Goal: Transaction & Acquisition: Book appointment/travel/reservation

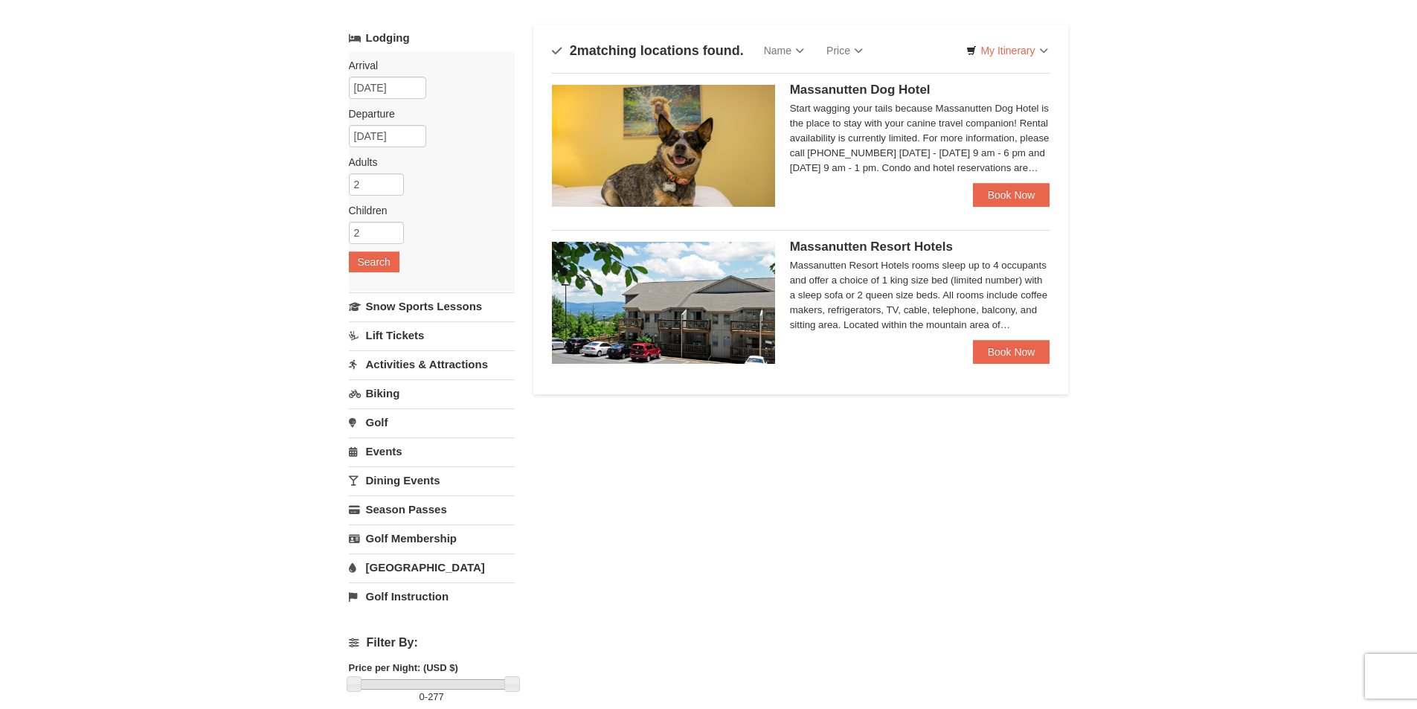
scroll to position [149, 0]
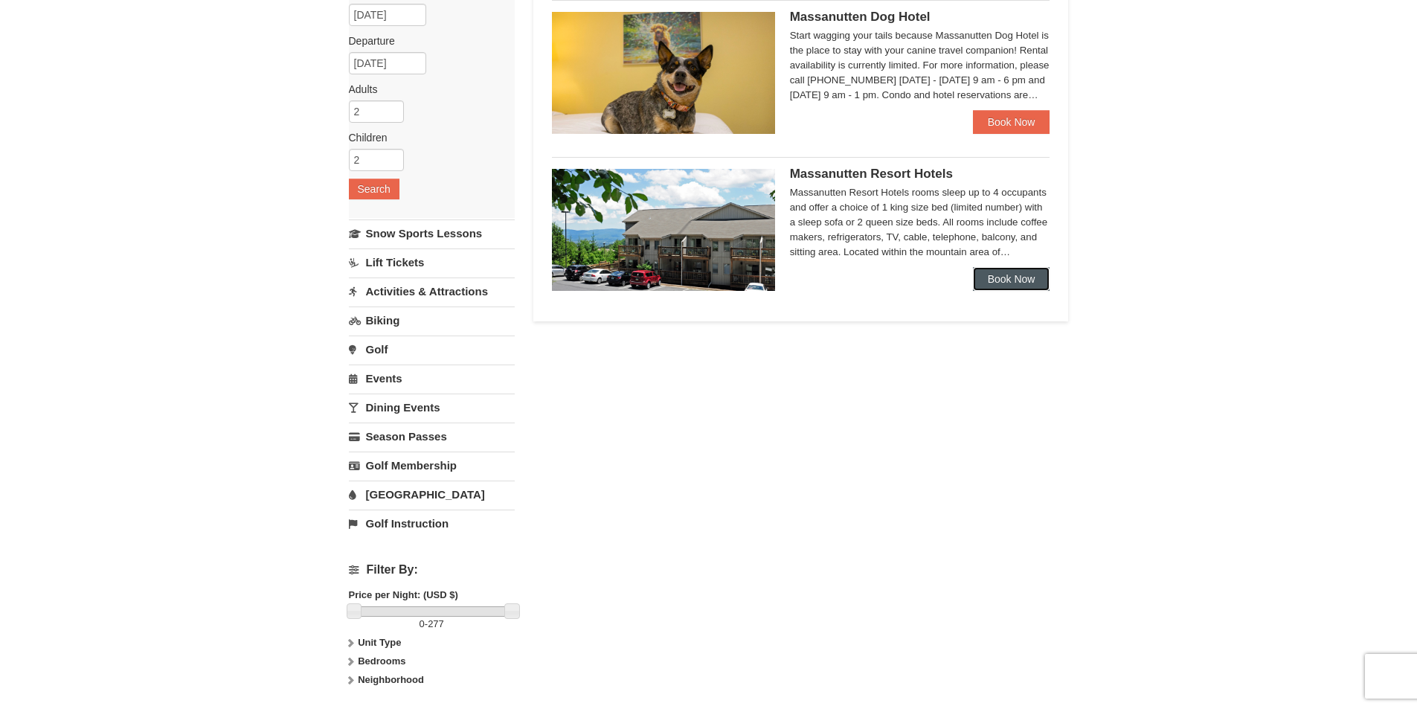
click at [1003, 273] on link "Book Now" at bounding box center [1011, 279] width 77 height 24
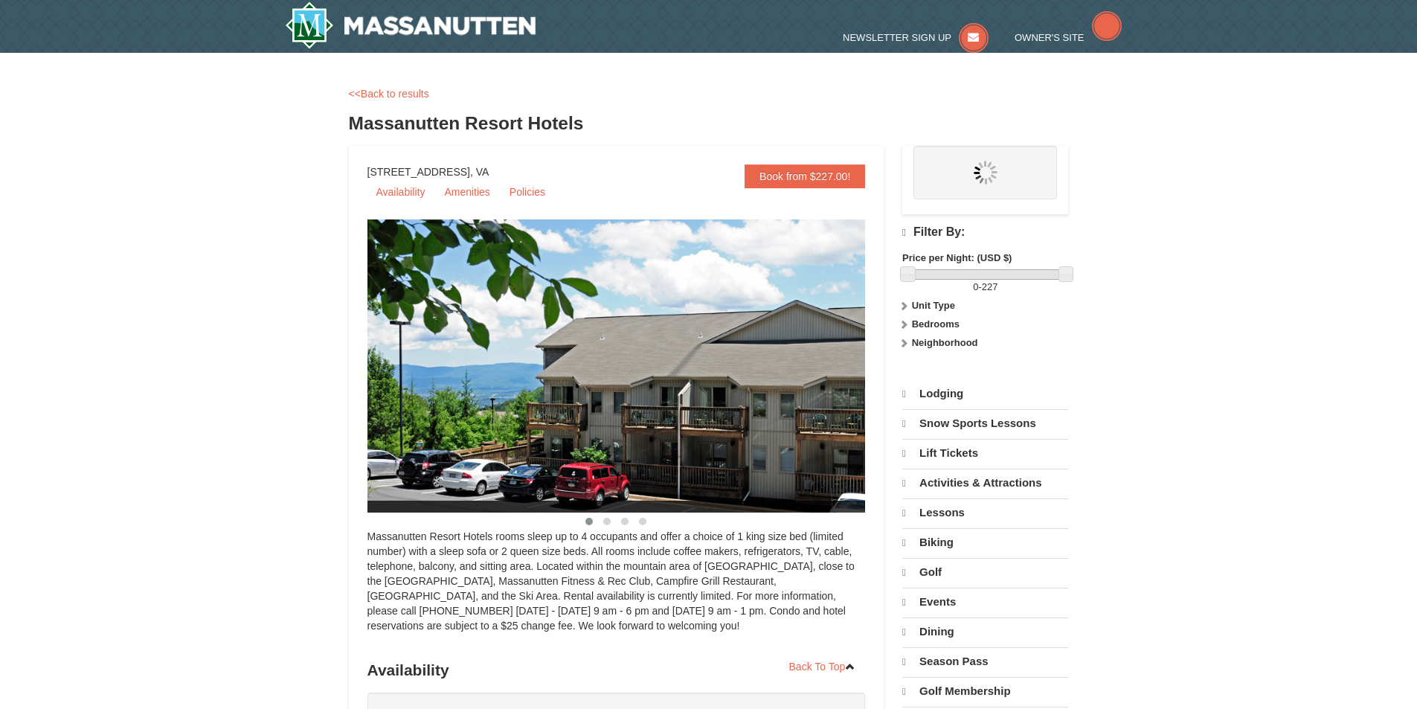
select select "10"
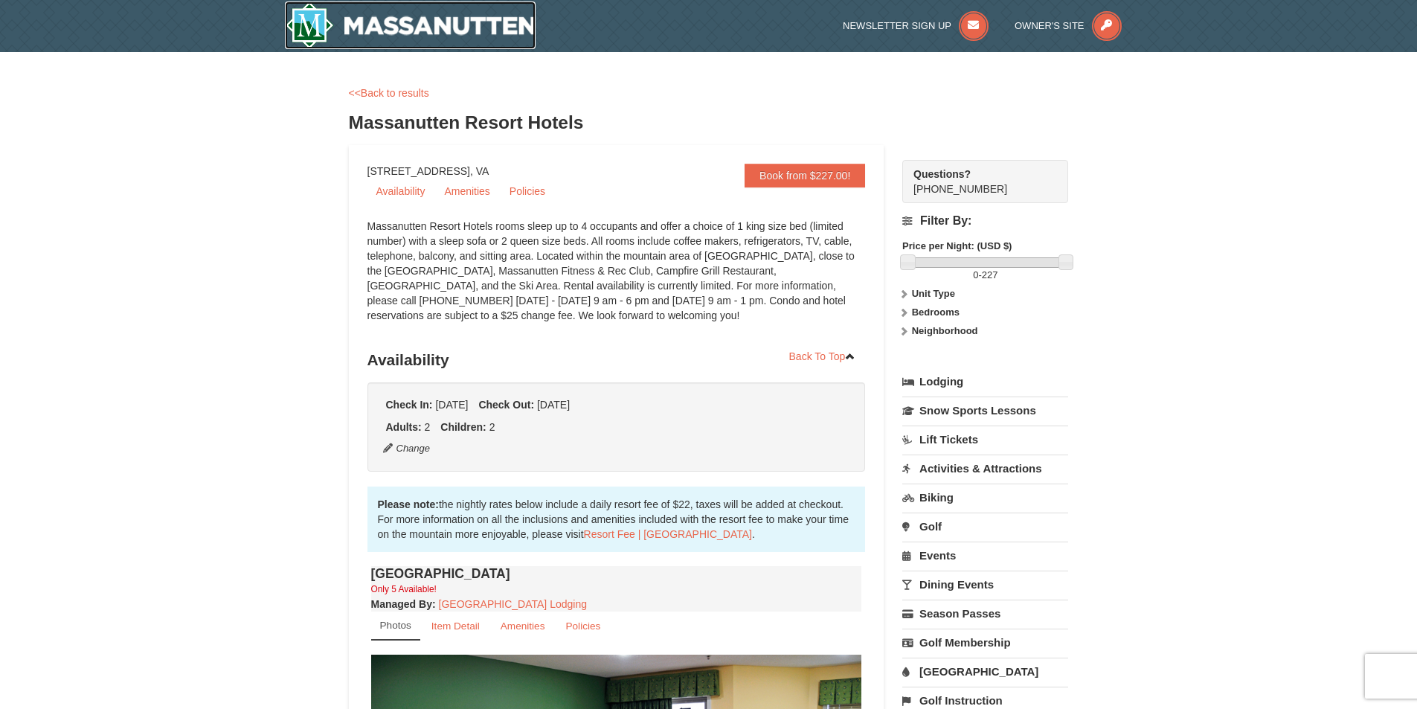
click at [429, 21] on img at bounding box center [410, 25] width 251 height 48
